Goal: Transaction & Acquisition: Purchase product/service

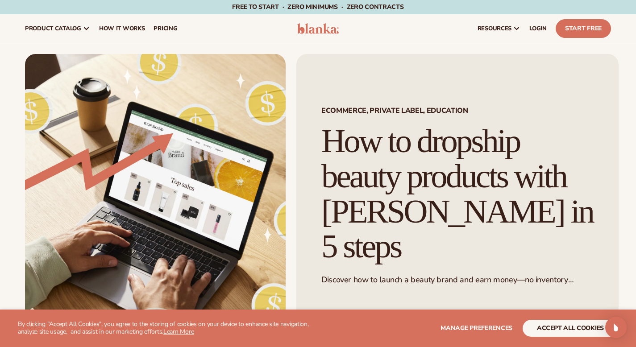
click at [529, 26] on span "LOGIN" at bounding box center [537, 28] width 17 height 7
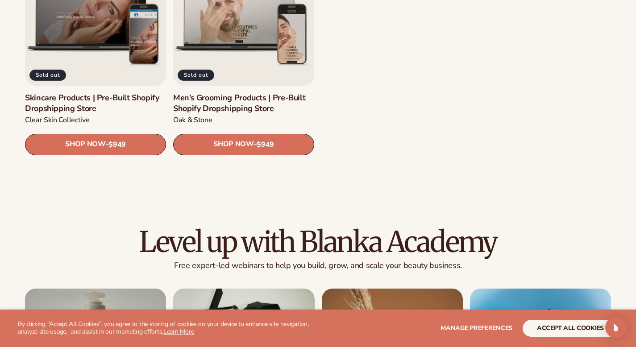
scroll to position [1276, 0]
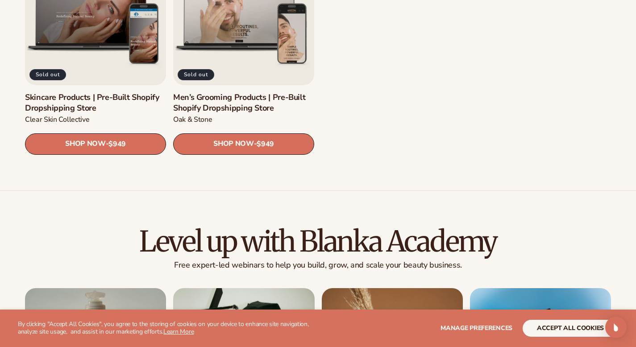
click at [217, 92] on link "Men’s Grooming Products | Pre-Built Shopify Dropshipping Store" at bounding box center [243, 102] width 141 height 21
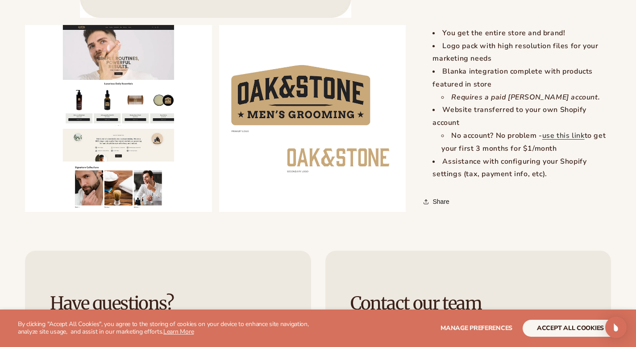
scroll to position [1032, 0]
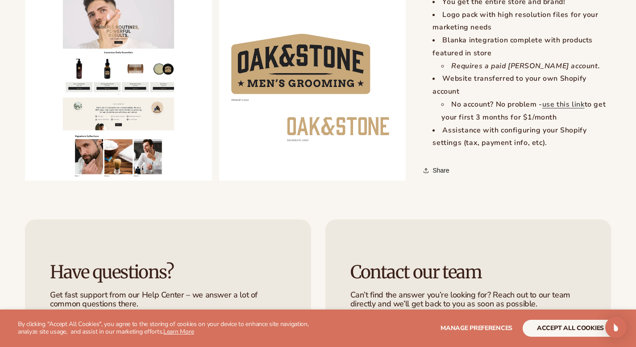
click at [25, 180] on button "Open media 2 in modal" at bounding box center [25, 180] width 0 height 0
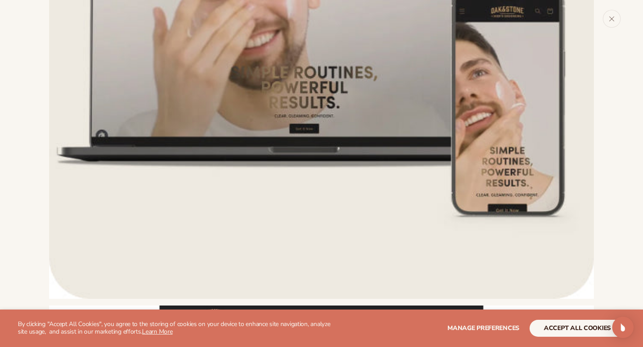
scroll to position [191, 0]
